Goal: Task Accomplishment & Management: Use online tool/utility

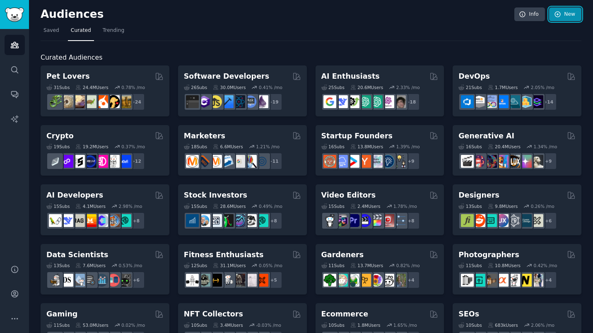
click at [562, 14] on link "New" at bounding box center [565, 14] width 32 height 14
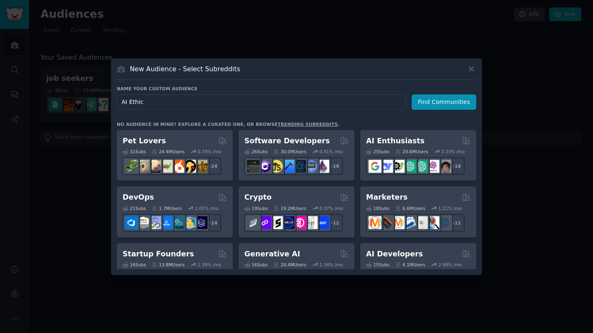
type input "AI Ethics"
click button "Find Communities" at bounding box center [444, 101] width 65 height 15
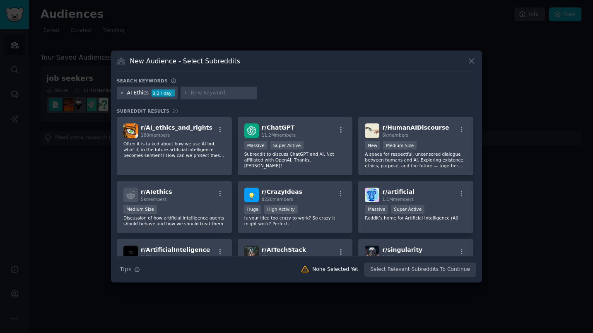
click at [134, 77] on div "New Audience - Select Subreddits Search keywords Try a 2-4 keywords your audien…" at bounding box center [296, 167] width 371 height 232
click at [124, 80] on h3 "Search keywords" at bounding box center [142, 81] width 51 height 6
click at [194, 91] on input "text" at bounding box center [222, 92] width 63 height 7
type input "AI Ethics Training"
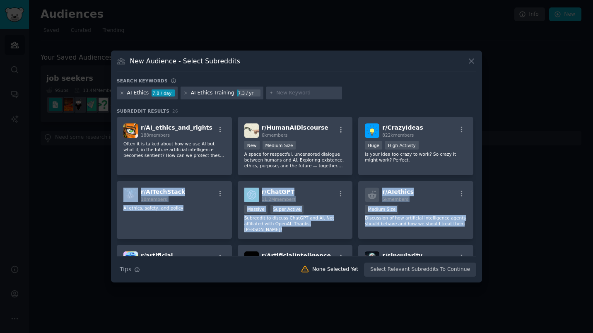
drag, startPoint x: 473, startPoint y: 166, endPoint x: 480, endPoint y: 223, distance: 57.1
click at [480, 223] on div "New Audience - Select Subreddits Search keywords Try a 2-4 keywords your audien…" at bounding box center [296, 167] width 371 height 232
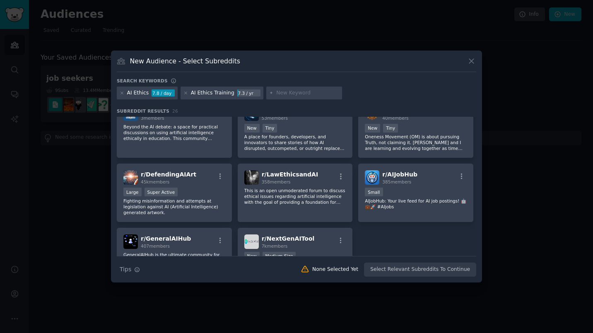
scroll to position [404, 0]
